Goal: Connect with others: Connect with others

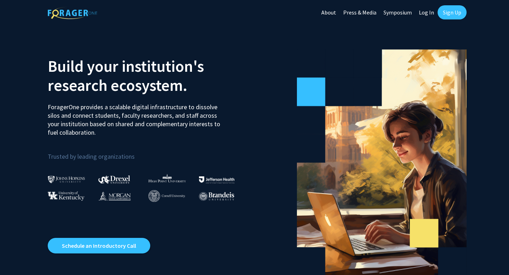
click at [429, 15] on link "Log In" at bounding box center [426, 12] width 22 height 25
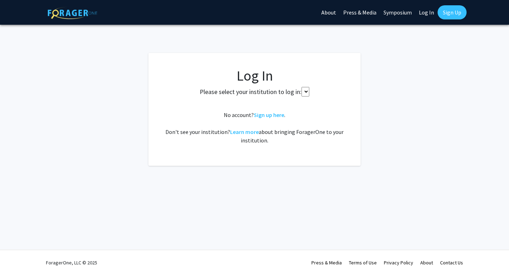
select select
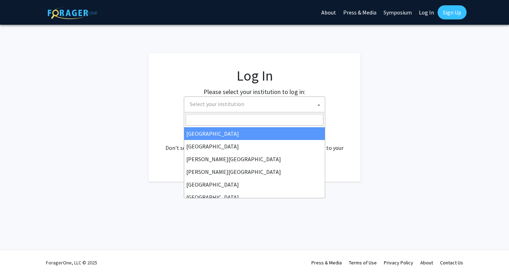
click at [279, 106] on span "Select your institution" at bounding box center [256, 104] width 138 height 14
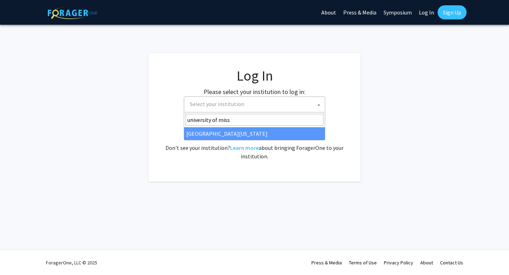
type input "university of miss"
select select "33"
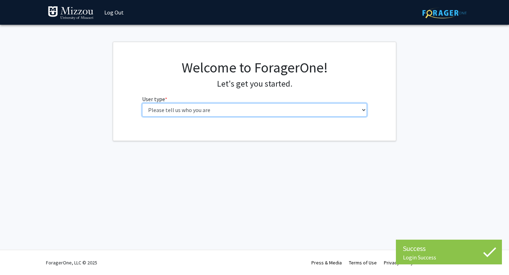
click at [237, 110] on select "Please tell us who you are Undergraduate Student Master's Student Doctoral Cand…" at bounding box center [254, 109] width 225 height 13
select select "1: undergrad"
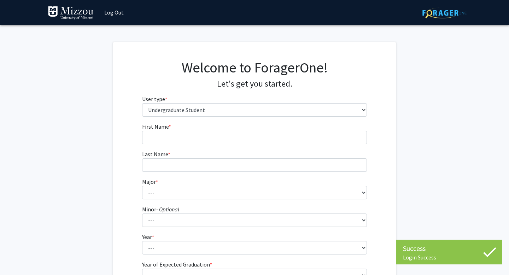
click at [251, 127] on fg-input "First Name * required" at bounding box center [254, 133] width 225 height 22
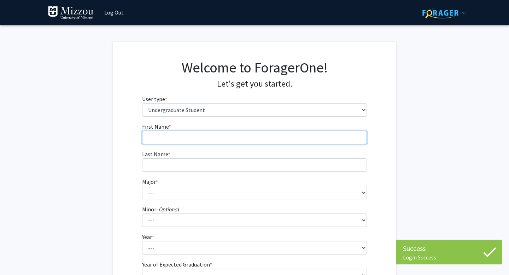
click at [251, 137] on input "First Name * required" at bounding box center [254, 137] width 225 height 13
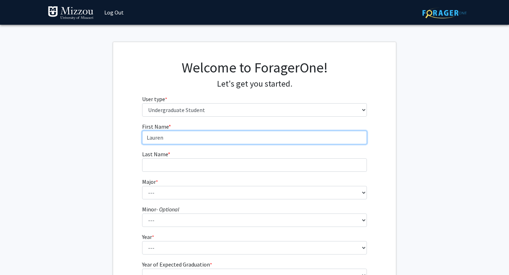
type input "Lauren"
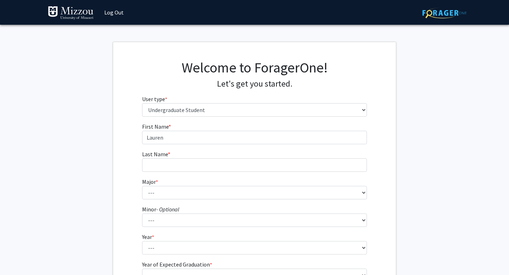
click at [226, 172] on form "First Name * required [PERSON_NAME] Last Name * required Major * required --- A…" at bounding box center [254, 208] width 225 height 172
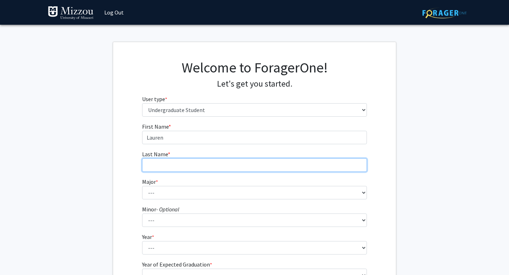
click at [220, 161] on input "Last Name * required" at bounding box center [254, 164] width 225 height 13
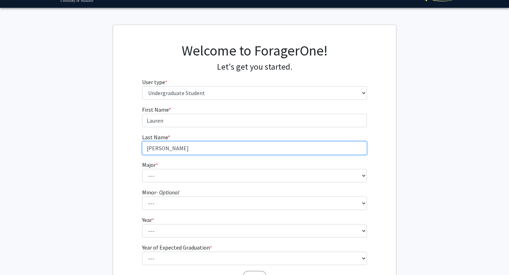
type input "[PERSON_NAME]"
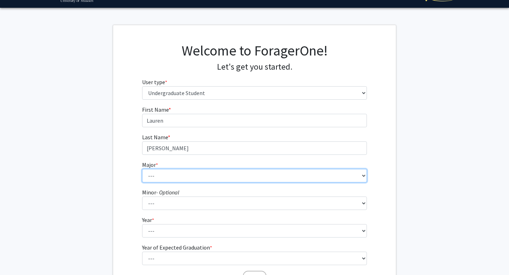
click at [179, 176] on select "--- Agribusiness Management Agricultural Education Agricultural Education: Comm…" at bounding box center [254, 175] width 225 height 13
select select "72: 2564"
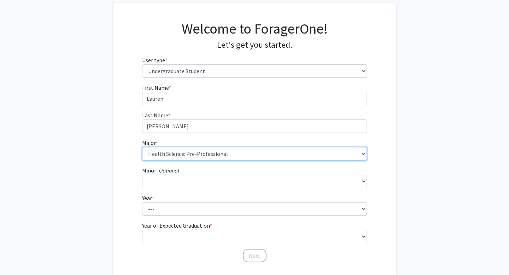
scroll to position [58, 0]
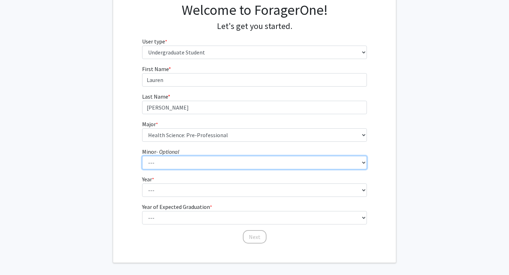
click at [179, 164] on select "--- Accountancy Aerospace Engineering Aerospace Studies Agribusiness Management…" at bounding box center [254, 162] width 225 height 13
select select "83: 2039"
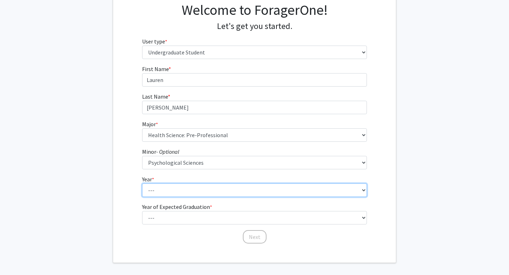
click at [214, 196] on select "--- First-year Sophomore Junior Senior Postbaccalaureate Certificate" at bounding box center [254, 189] width 225 height 13
select select "2: sophomore"
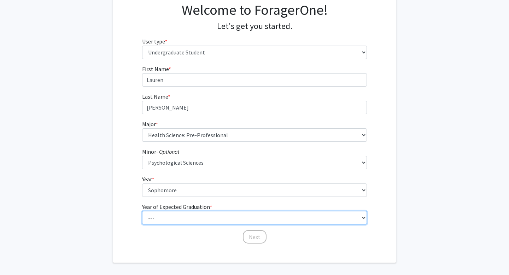
click at [199, 219] on select "--- 2025 2026 2027 2028 2029 2030 2031 2032 2033 2034" at bounding box center [254, 217] width 225 height 13
select select "3: 2027"
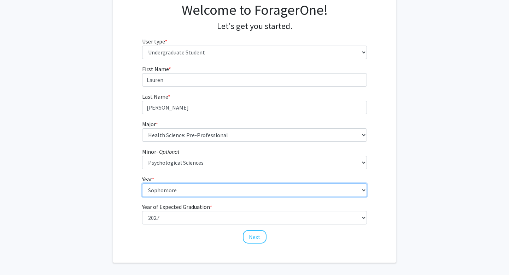
click at [174, 193] on select "--- First-year Sophomore Junior Senior Postbaccalaureate Certificate" at bounding box center [254, 189] width 225 height 13
select select "3: junior"
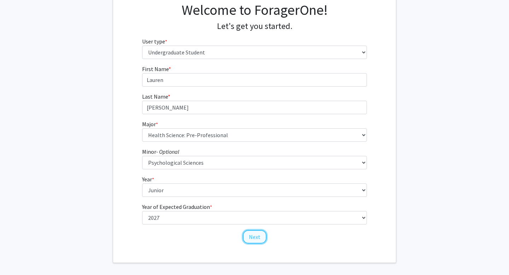
click at [253, 240] on button "Next" at bounding box center [255, 236] width 24 height 13
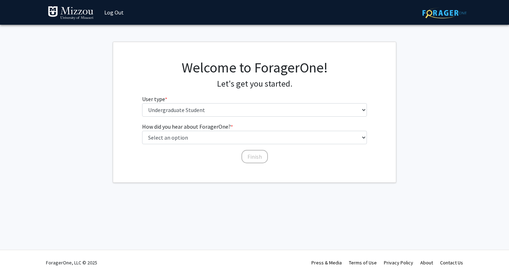
scroll to position [0, 0]
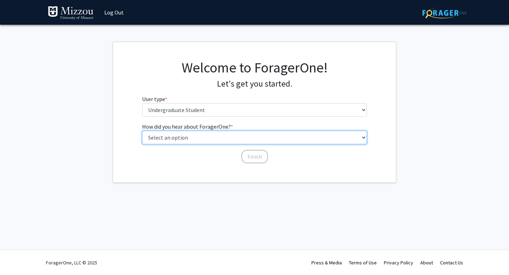
click at [221, 137] on select "Select an option Peer/student recommendation Faculty/staff recommendation Unive…" at bounding box center [254, 137] width 225 height 13
select select "4: university_email"
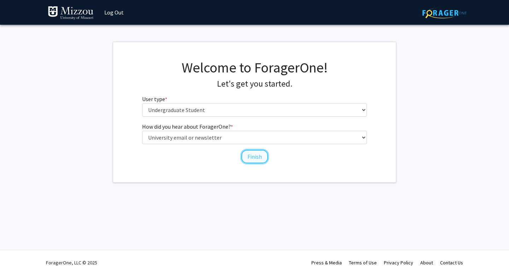
click at [256, 158] on button "Finish" at bounding box center [254, 156] width 26 height 13
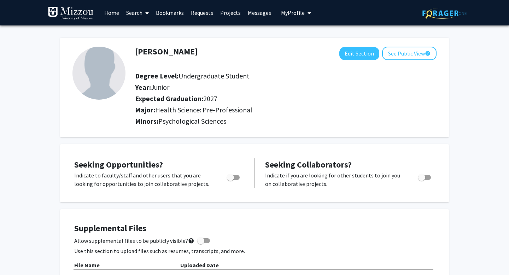
click at [144, 13] on span at bounding box center [145, 13] width 6 height 25
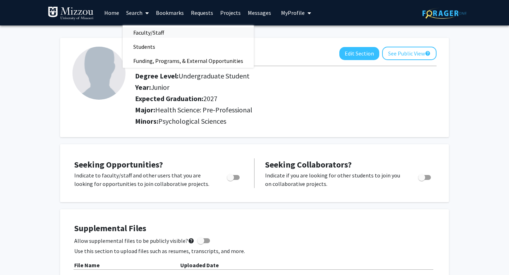
click at [148, 36] on span "Faculty/Staff" at bounding box center [149, 32] width 52 height 14
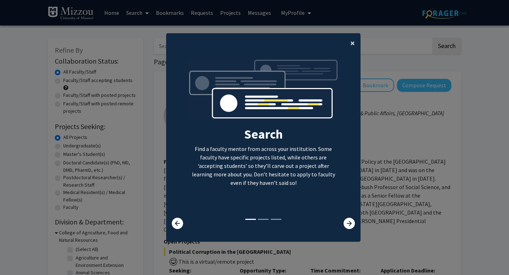
click at [351, 40] on span "×" at bounding box center [352, 42] width 5 height 11
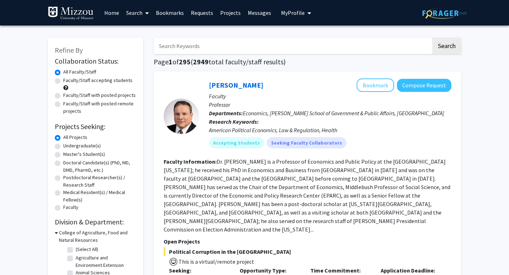
click at [294, 50] on input "Search Keywords" at bounding box center [292, 46] width 277 height 16
type input "[PERSON_NAME]"
click at [432, 38] on button "Search" at bounding box center [446, 46] width 29 height 16
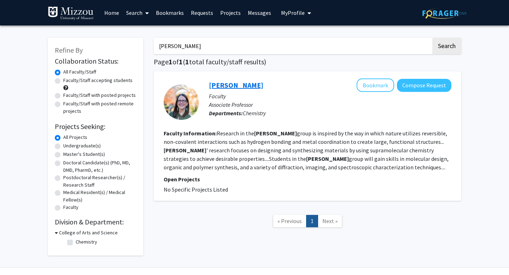
click at [220, 88] on link "[PERSON_NAME]" at bounding box center [236, 85] width 54 height 9
click at [439, 87] on button "Compose Request" at bounding box center [424, 85] width 54 height 13
drag, startPoint x: 202, startPoint y: 51, endPoint x: 144, endPoint y: 50, distance: 58.3
click at [144, 50] on div "Refine By Collaboration Status: Collaboration Status All Faculty/Staff Collabor…" at bounding box center [254, 143] width 424 height 225
drag, startPoint x: 185, startPoint y: 53, endPoint x: 159, endPoint y: 46, distance: 27.8
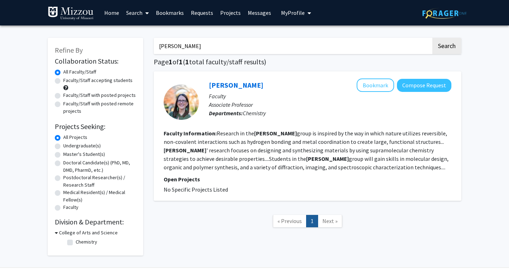
click at [159, 46] on input "[PERSON_NAME]" at bounding box center [292, 46] width 277 height 16
type input "luo"
click at [432, 38] on button "Search" at bounding box center [446, 46] width 29 height 16
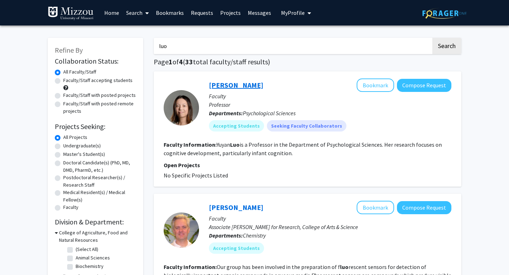
click at [217, 83] on link "[PERSON_NAME]" at bounding box center [236, 85] width 54 height 9
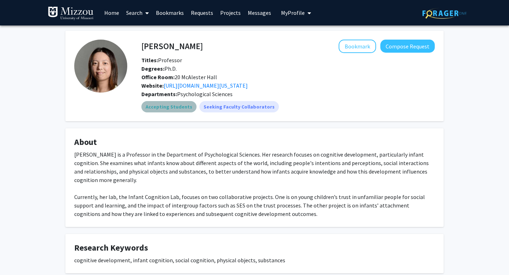
click at [176, 107] on mat-chip "Accepting Students" at bounding box center [168, 106] width 55 height 11
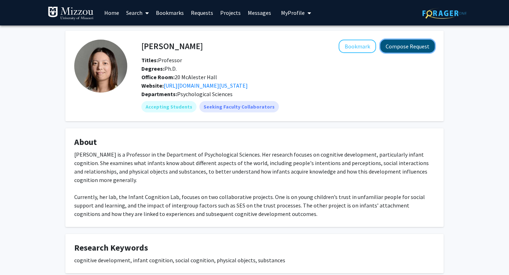
click at [409, 49] on button "Compose Request" at bounding box center [407, 46] width 54 height 13
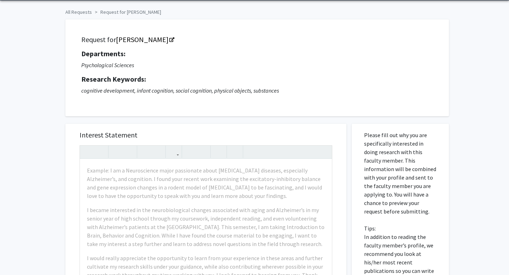
scroll to position [27, 0]
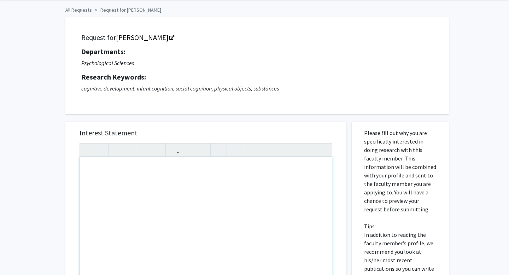
click at [302, 136] on h5 "Interest Statement" at bounding box center [205, 133] width 252 height 8
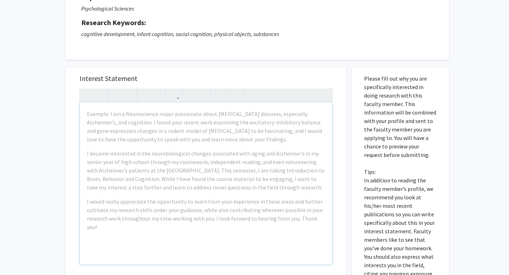
scroll to position [84, 0]
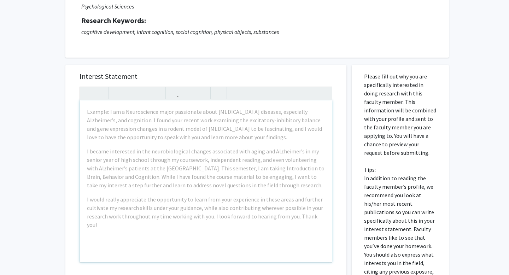
click at [217, 192] on div "Example: I am a Neuroscience major passionate about [MEDICAL_DATA] diseases, es…" at bounding box center [206, 181] width 252 height 162
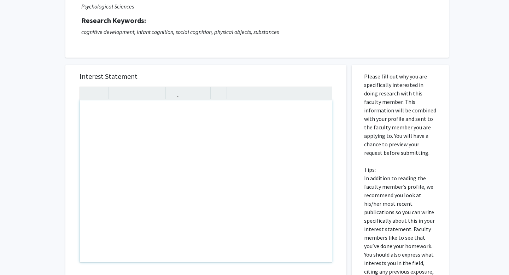
click at [219, 193] on div "Note to users with screen readers: Please press Alt+0 or Option+0 to deactivate…" at bounding box center [206, 181] width 252 height 162
click at [344, 165] on div "Interest Statement Insert link Remove link" at bounding box center [205, 170] width 281 height 210
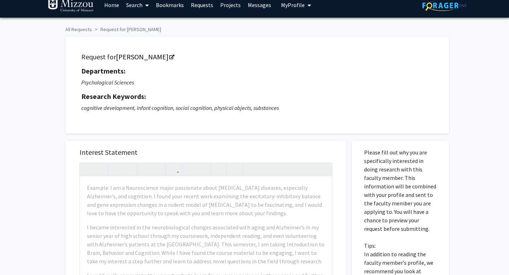
scroll to position [0, 0]
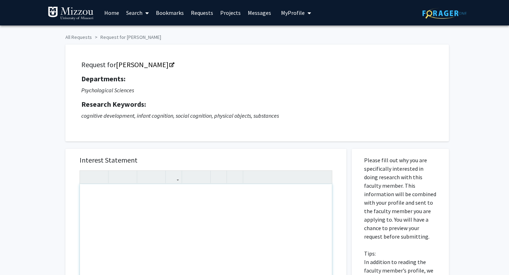
click at [151, 205] on div "Note to users with screen readers: Please press Alt+0 or Option+0 to deactivate…" at bounding box center [206, 265] width 252 height 162
type textarea "Hi Dr.&nbsp;"
drag, startPoint x: 108, startPoint y: 191, endPoint x: 45, endPoint y: 191, distance: 62.9
click at [45, 191] on div "All Requests Request for [PERSON_NAME] Request for [PERSON_NAME] Departments: P…" at bounding box center [254, 250] width 509 height 451
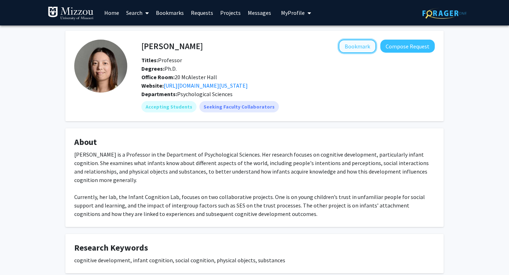
click at [371, 43] on button "Bookmark" at bounding box center [356, 46] width 37 height 13
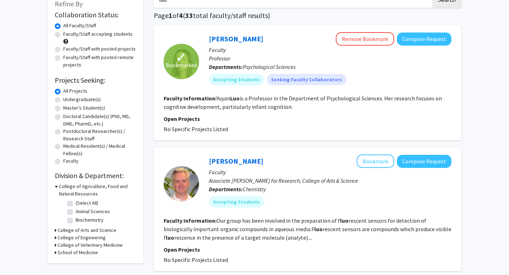
scroll to position [41, 0]
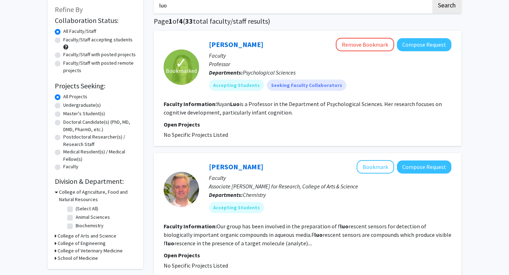
click at [81, 106] on label "Undergraduate(s)" at bounding box center [81, 104] width 37 height 7
click at [68, 106] on input "Undergraduate(s)" at bounding box center [65, 103] width 5 height 5
radio input "true"
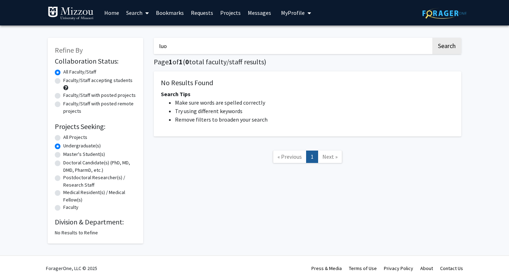
click at [69, 137] on label "All Projects" at bounding box center [75, 136] width 24 height 7
click at [68, 137] on input "All Projects" at bounding box center [65, 135] width 5 height 5
radio input "true"
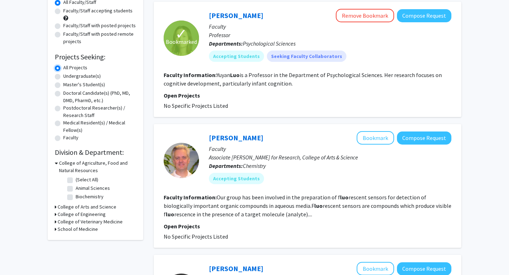
scroll to position [72, 0]
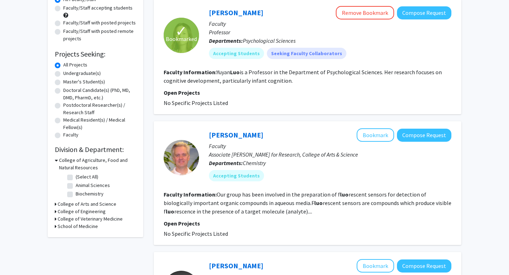
click at [86, 226] on h3 "School of Medicine" at bounding box center [78, 225] width 40 height 7
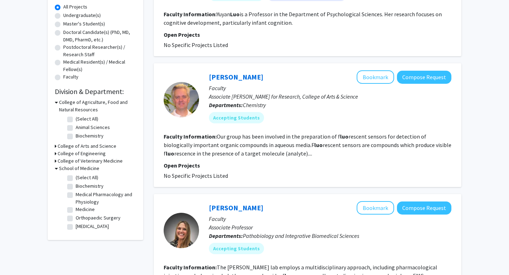
scroll to position [130, 0]
click at [84, 209] on label "Medicine" at bounding box center [85, 209] width 19 height 7
click at [80, 209] on input "Medicine" at bounding box center [78, 208] width 5 height 5
checkbox input "true"
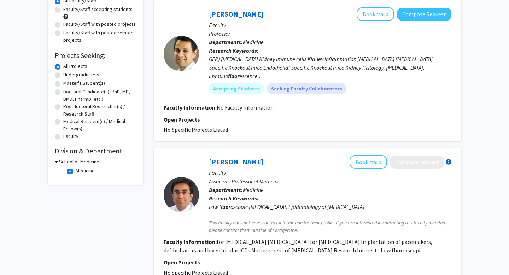
scroll to position [70, 0]
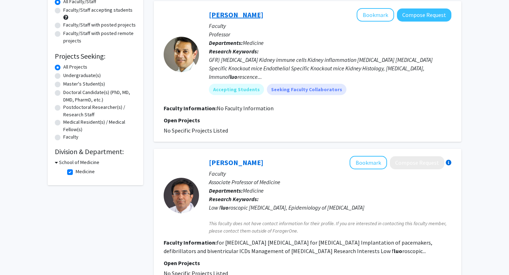
click at [219, 13] on link "[PERSON_NAME]" at bounding box center [236, 14] width 54 height 9
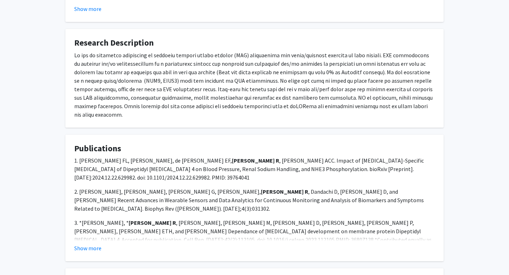
scroll to position [234, 0]
drag, startPoint x: 214, startPoint y: 139, endPoint x: 207, endPoint y: 79, distance: 60.8
click at [212, 126] on div "[PERSON_NAME] Bookmark Compose Request Titles: Professor Degrees: MD [PERSON_NA…" at bounding box center [254, 114] width 388 height 634
